Goal: Transaction & Acquisition: Download file/media

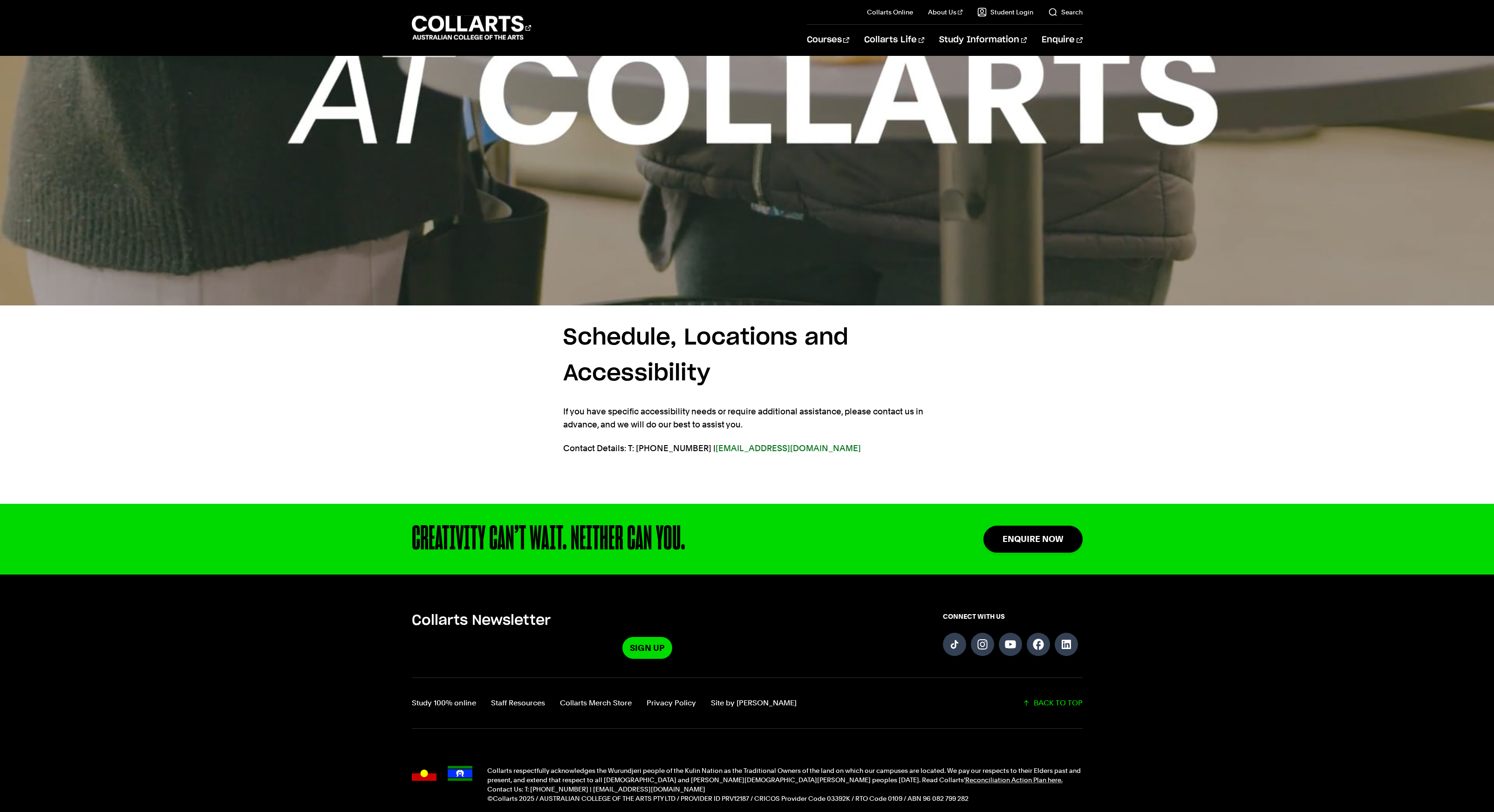
scroll to position [1602, 0]
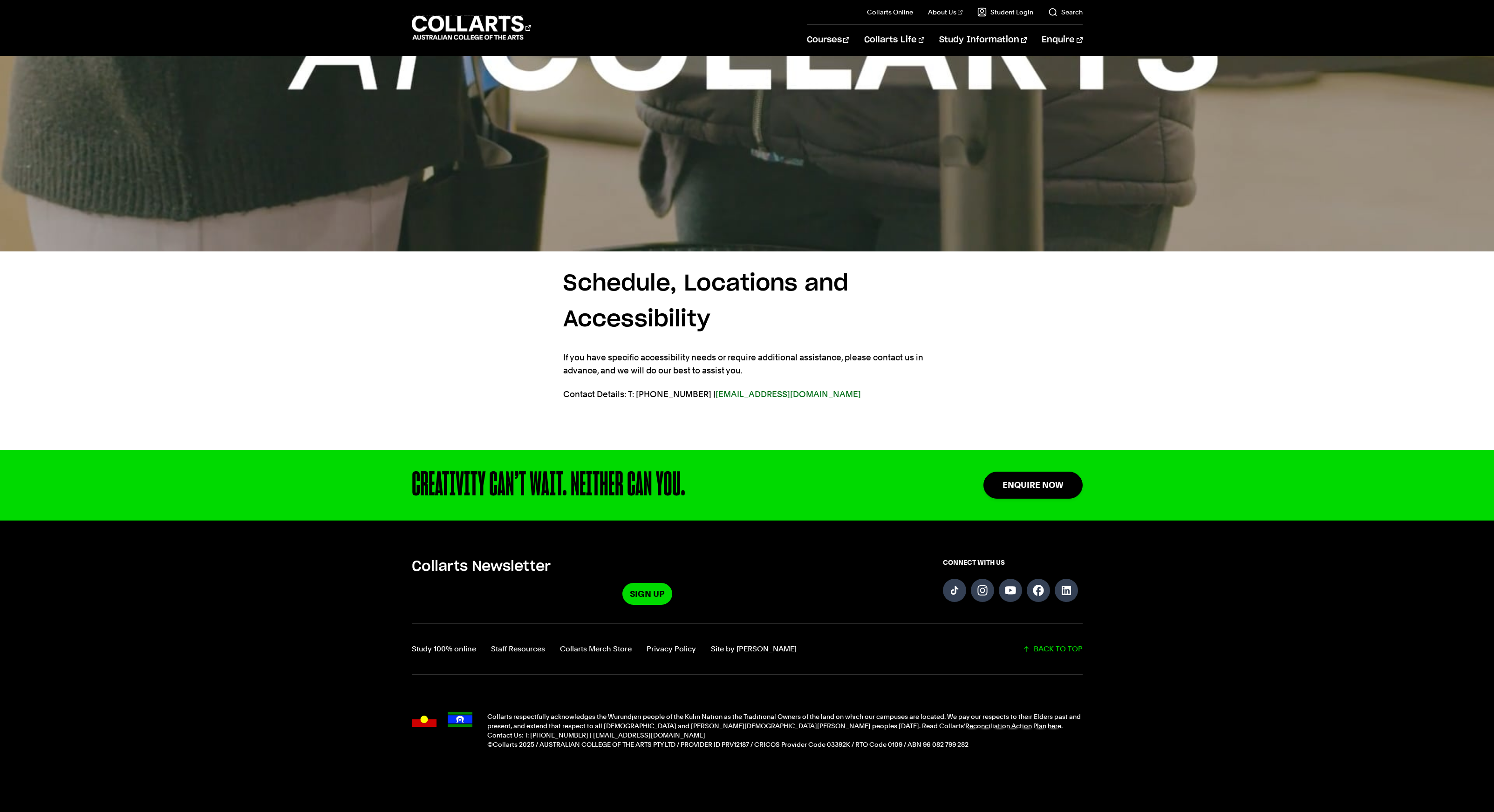
click at [628, 266] on h3 "Schedule, Locations and Accessibility" at bounding box center [747, 302] width 368 height 72
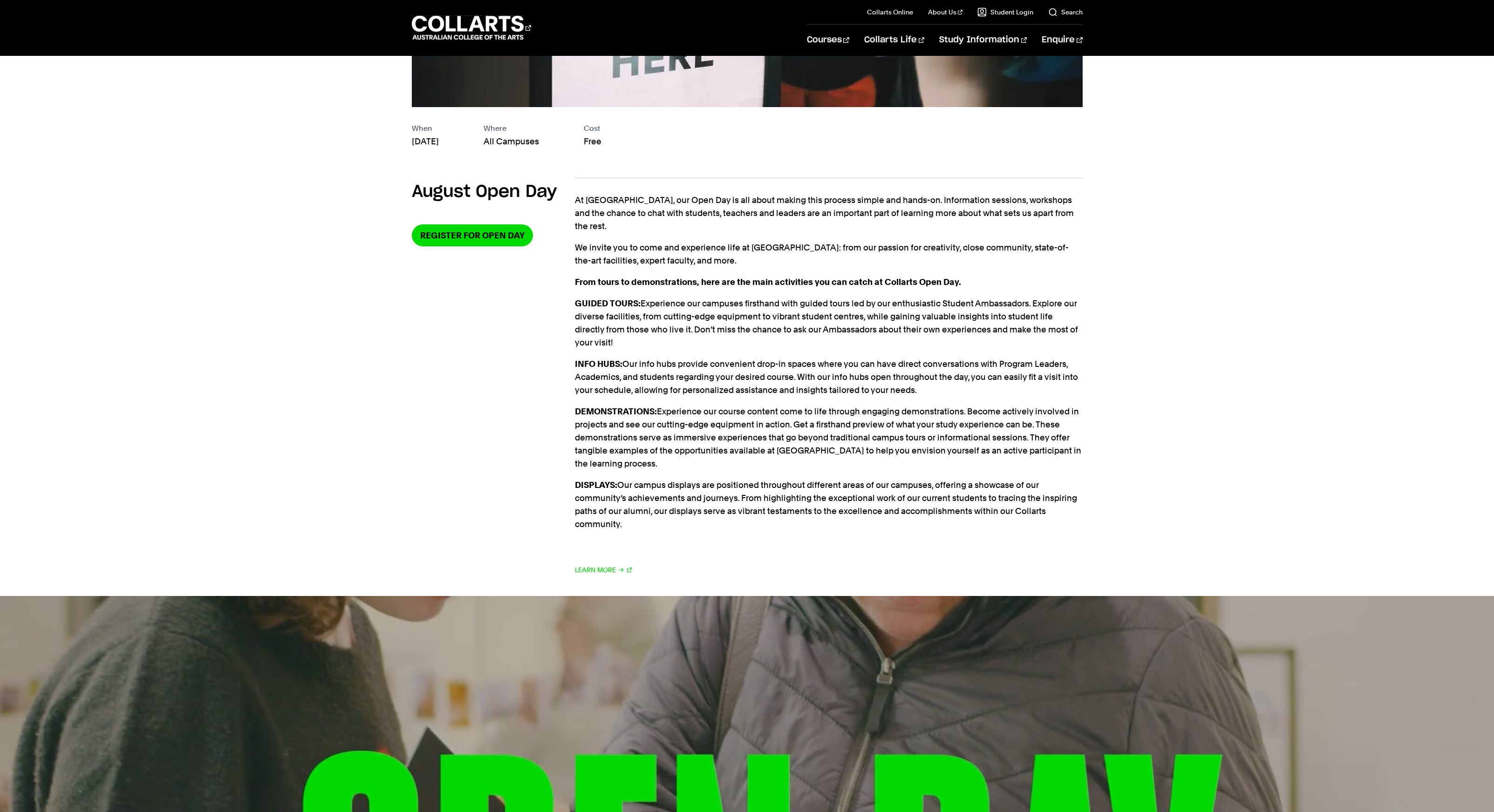
scroll to position [516, 0]
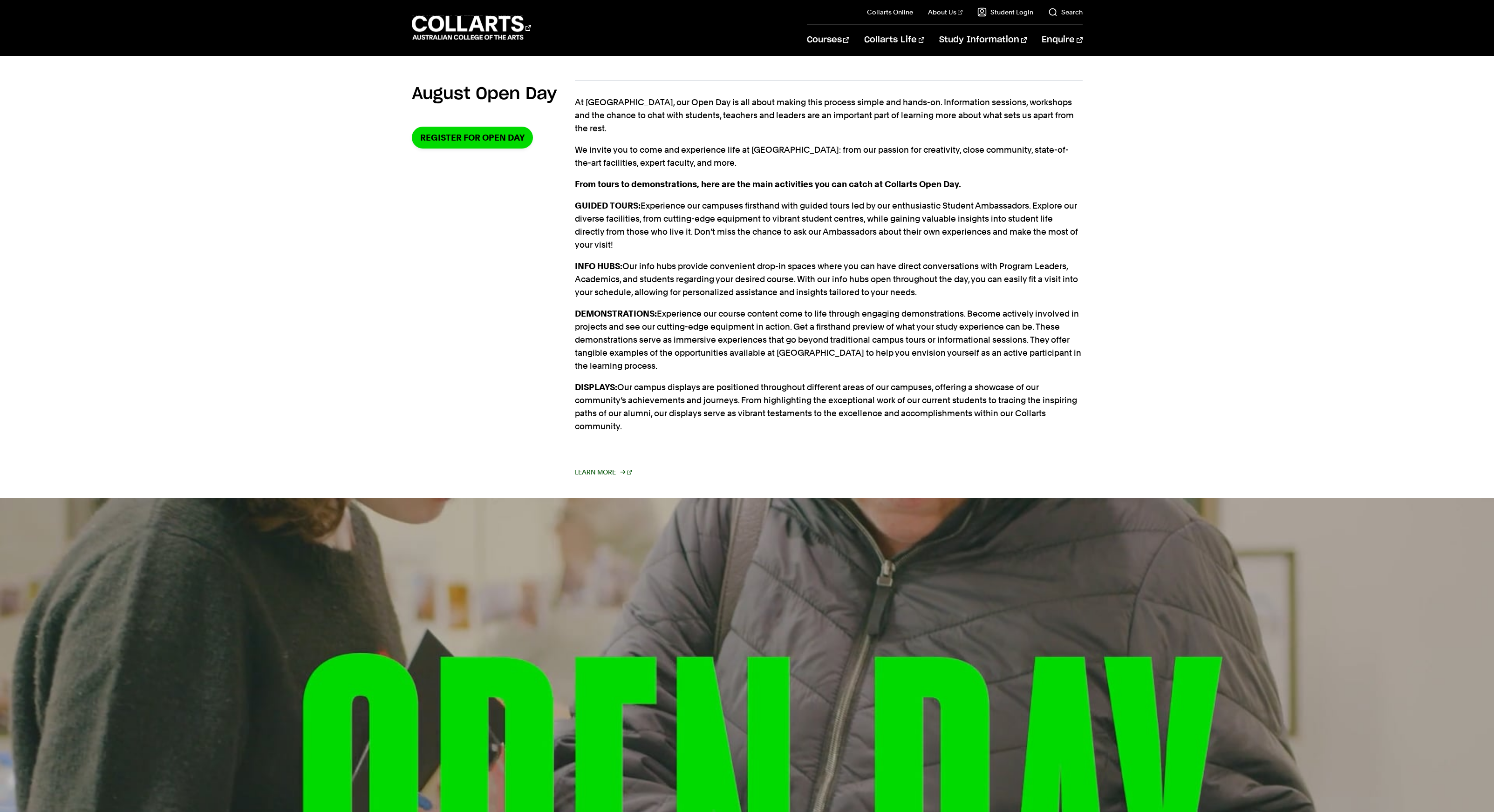
click at [600, 466] on link "Learn More" at bounding box center [603, 472] width 57 height 13
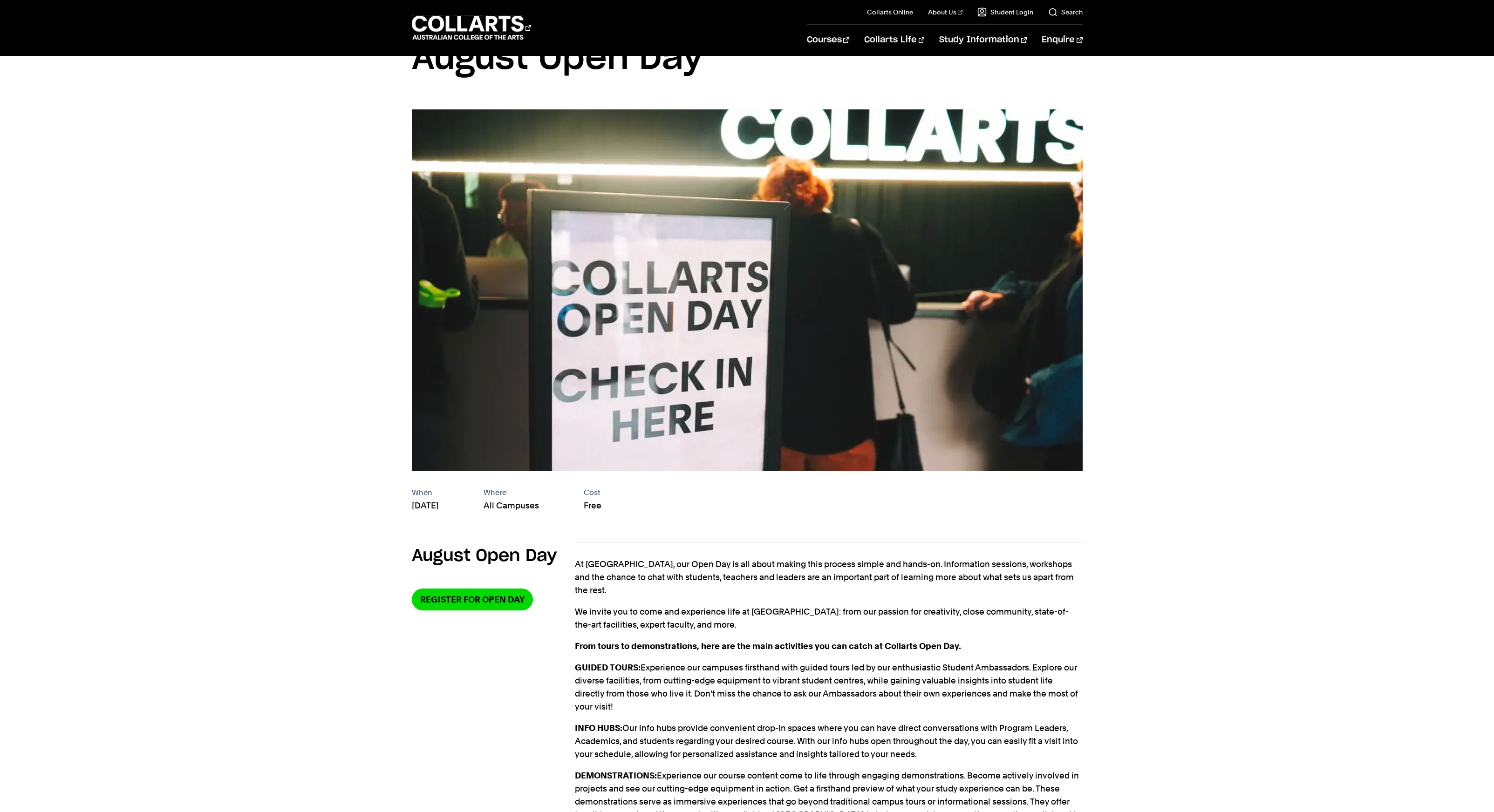
scroll to position [55, 0]
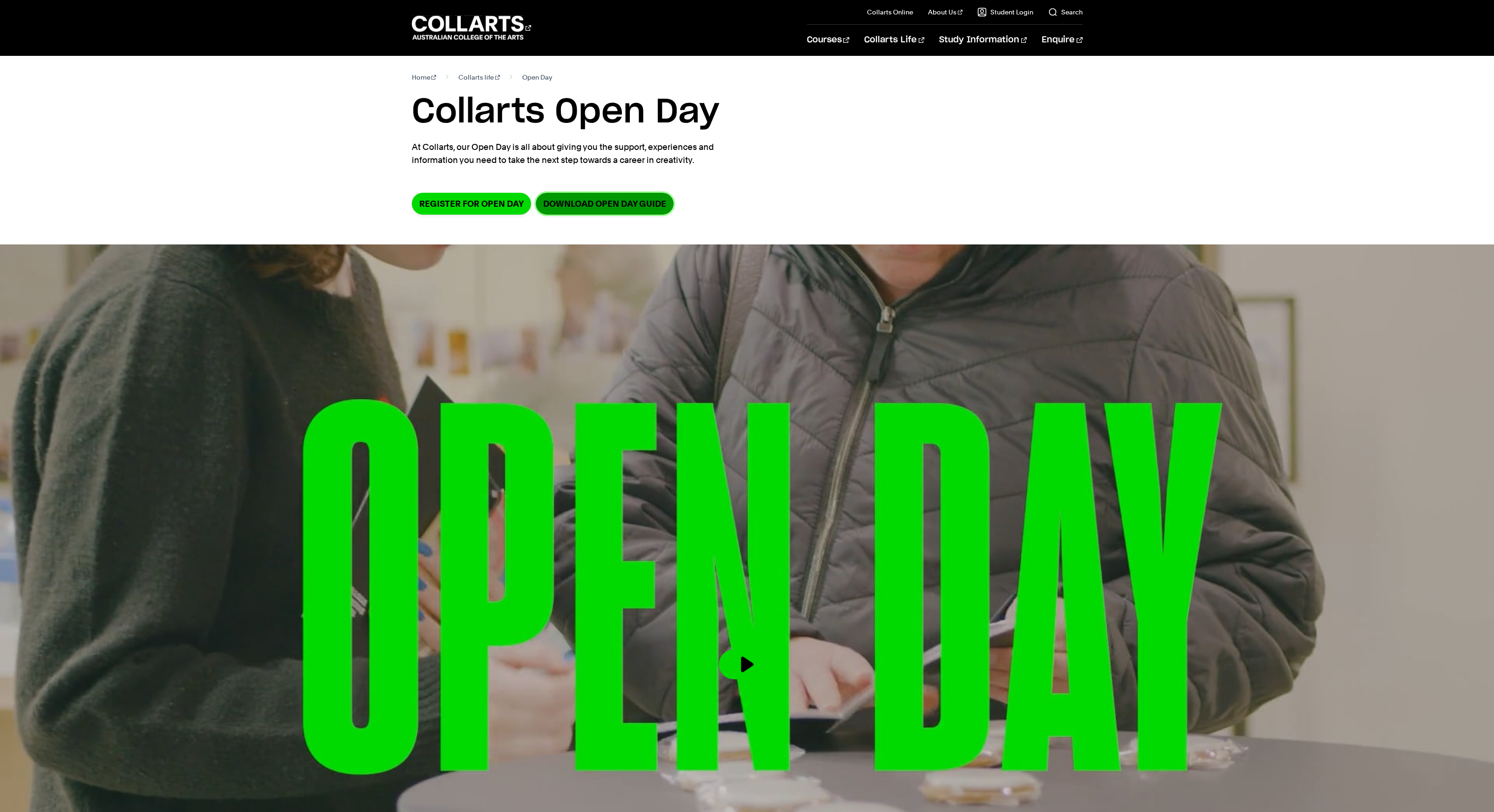
click at [595, 206] on link "DOWNLOAD OPEN DAY GUIDE" at bounding box center [605, 204] width 138 height 22
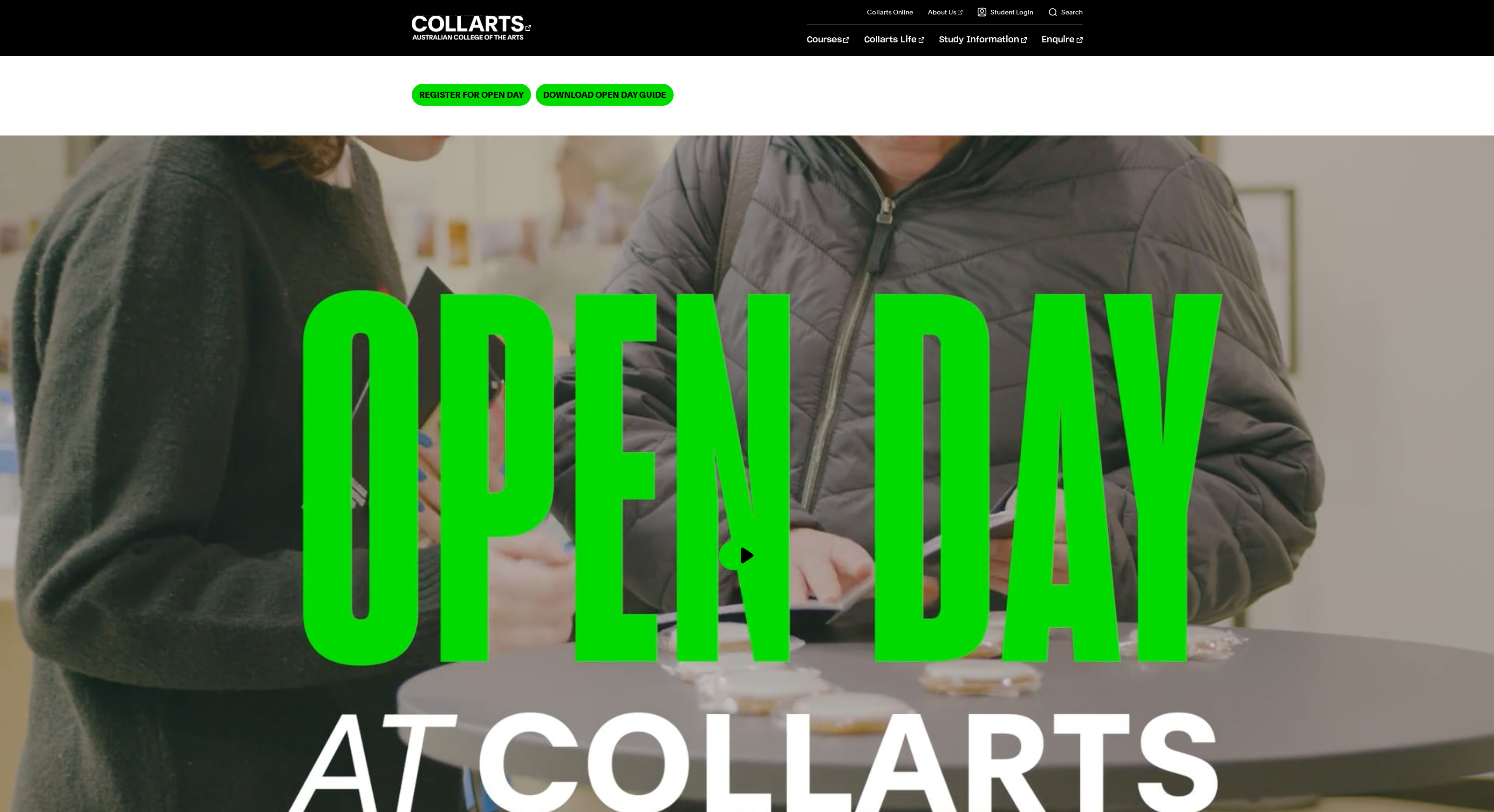
scroll to position [106, 0]
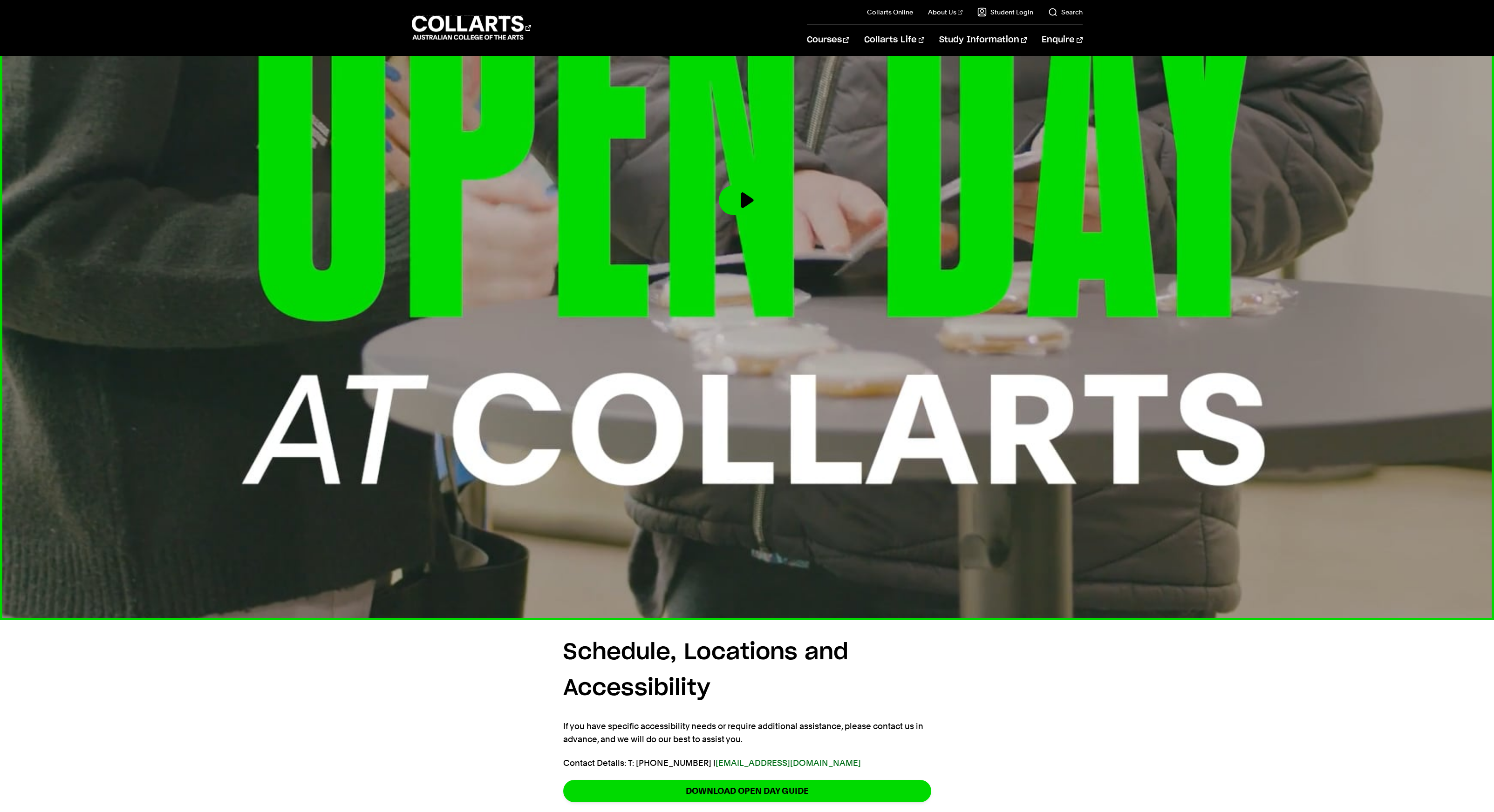
scroll to position [1233, 0]
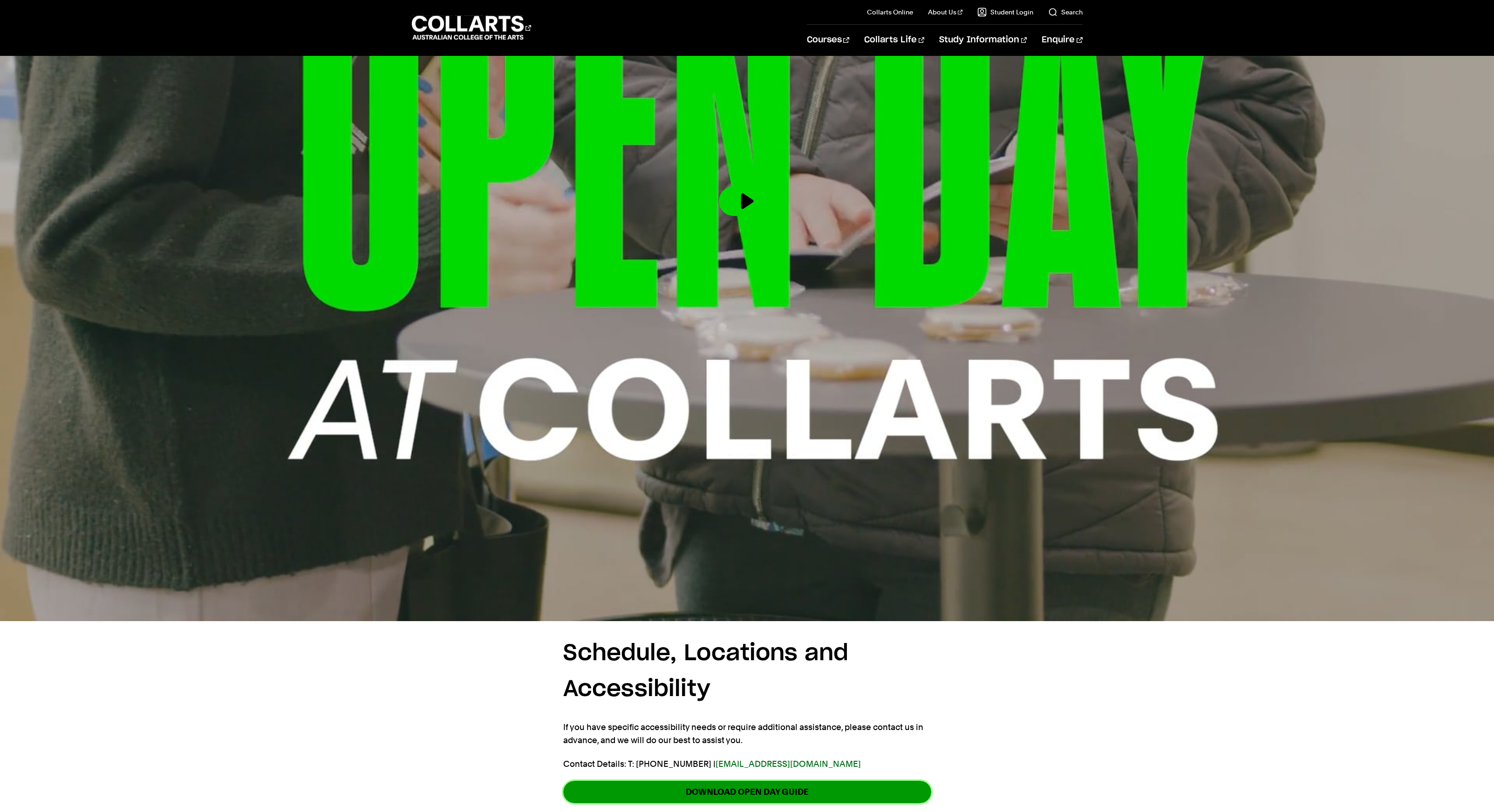
click at [824, 781] on link "Download Open Day guide" at bounding box center [747, 791] width 368 height 22
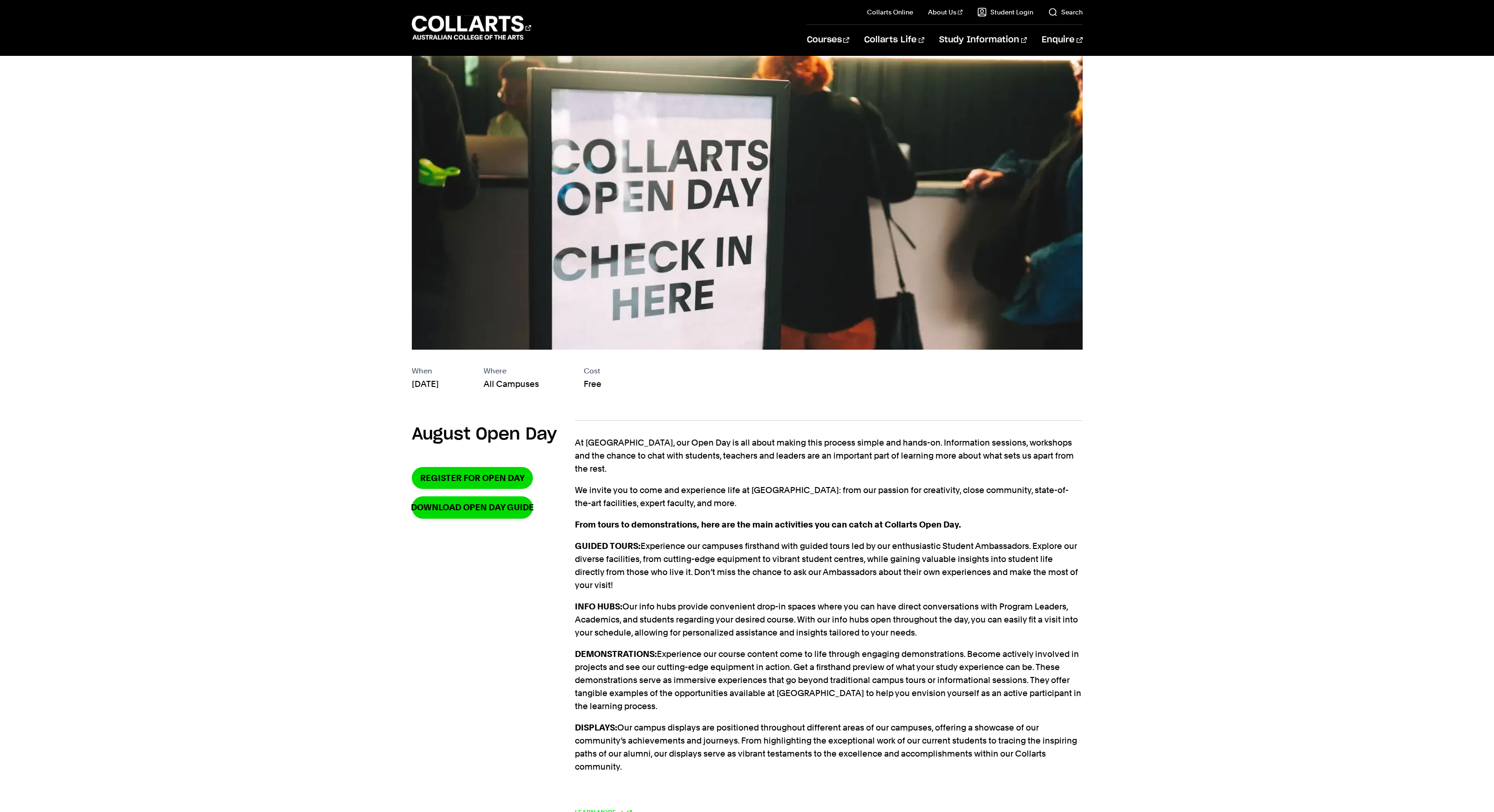
scroll to position [0, 0]
